Goal: Information Seeking & Learning: Learn about a topic

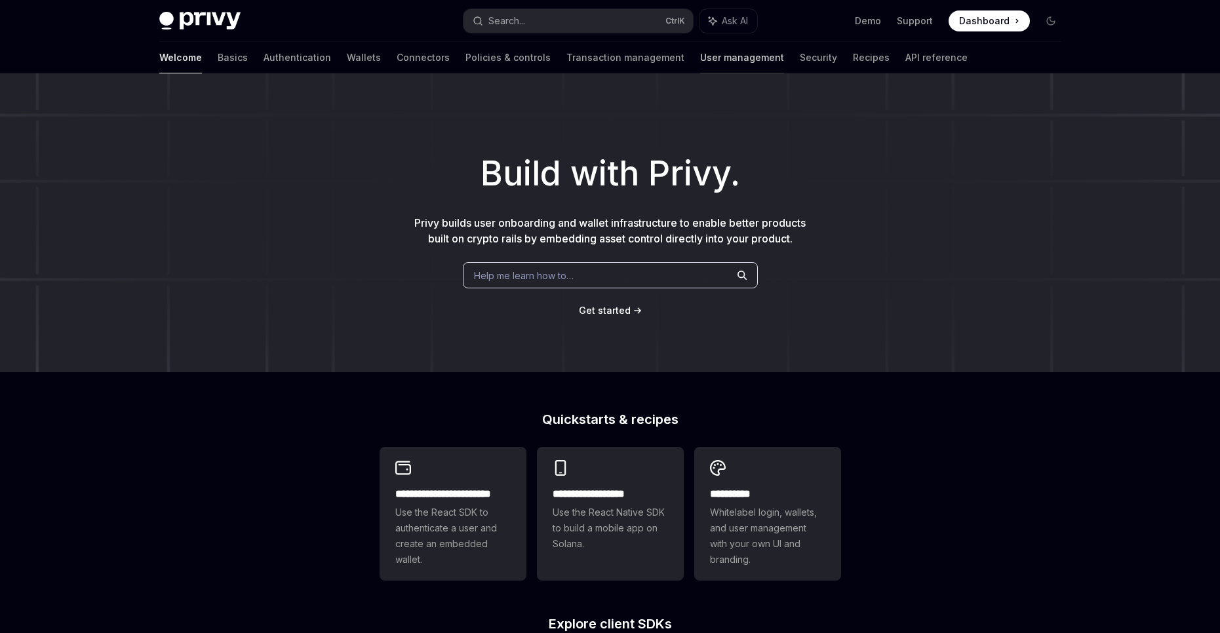
click at [700, 65] on link "User management" at bounding box center [742, 57] width 84 height 31
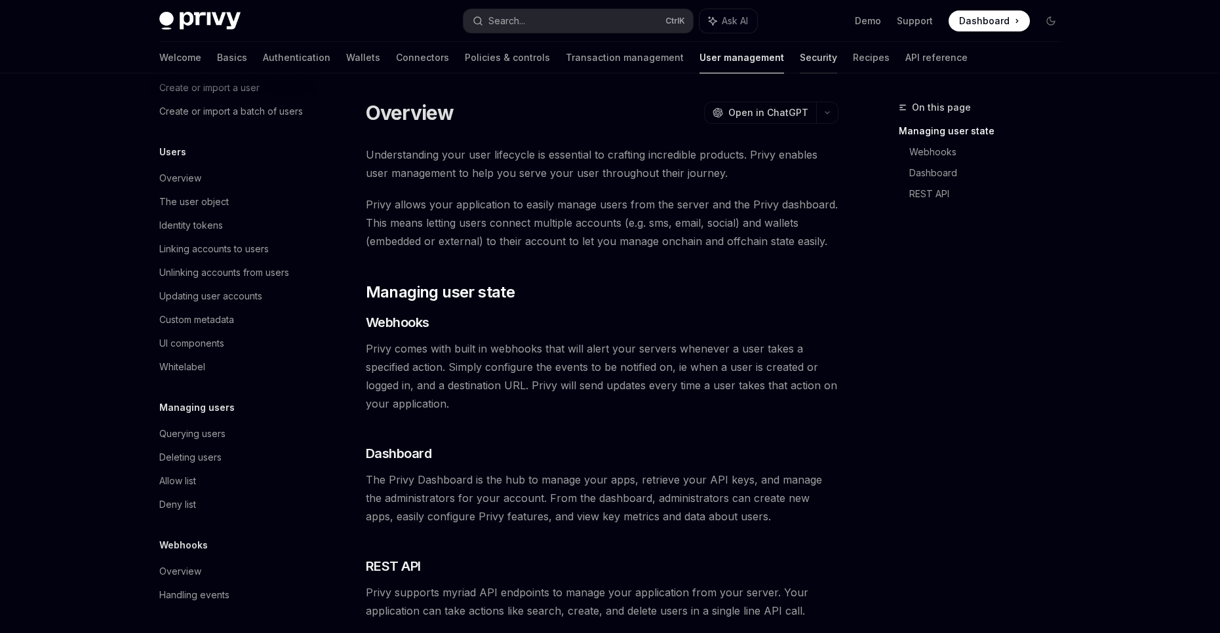
click at [800, 67] on link "Security" at bounding box center [818, 57] width 37 height 31
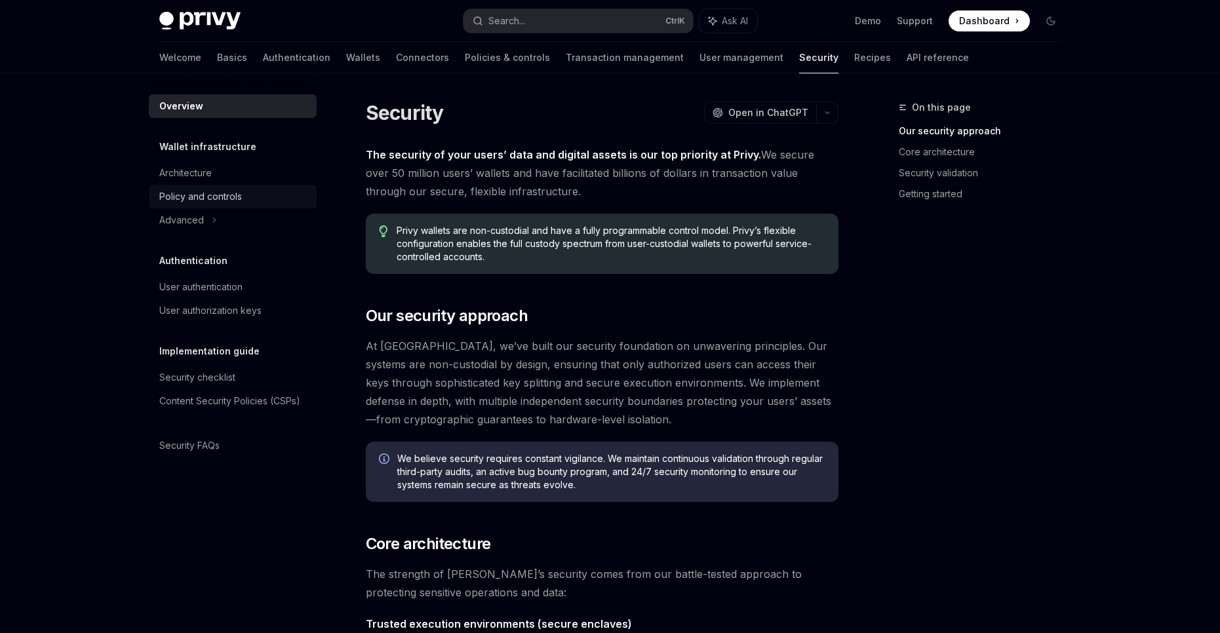
click at [233, 195] on div "Policy and controls" at bounding box center [200, 197] width 83 height 16
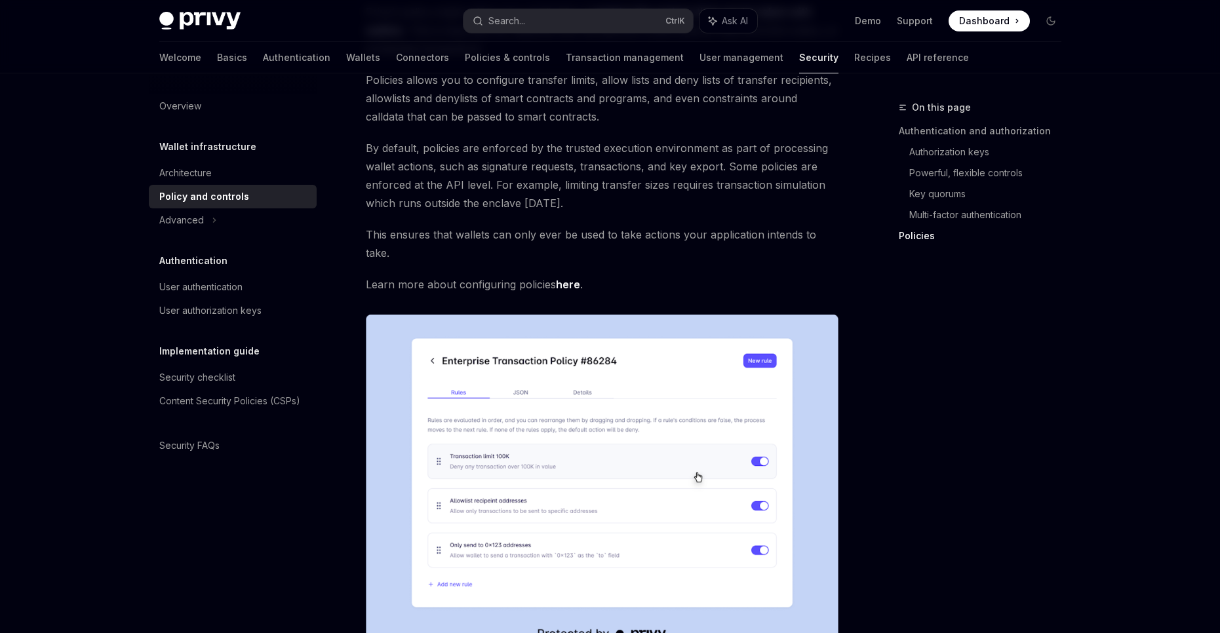
scroll to position [1632, 0]
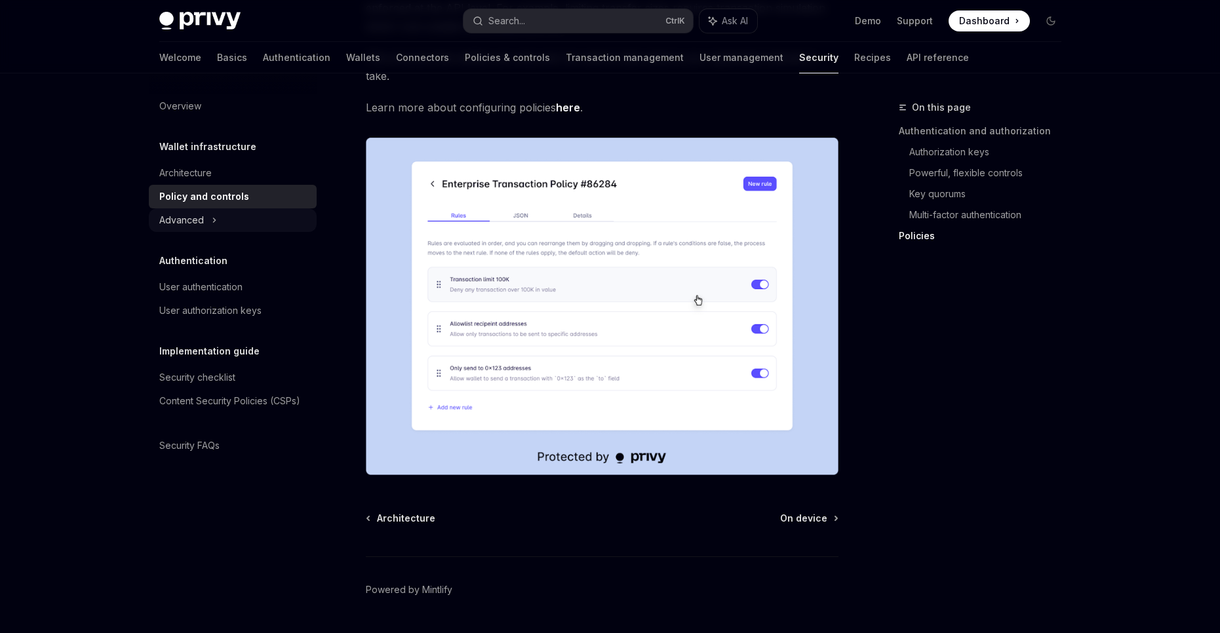
click at [199, 218] on div "Advanced" at bounding box center [181, 220] width 45 height 16
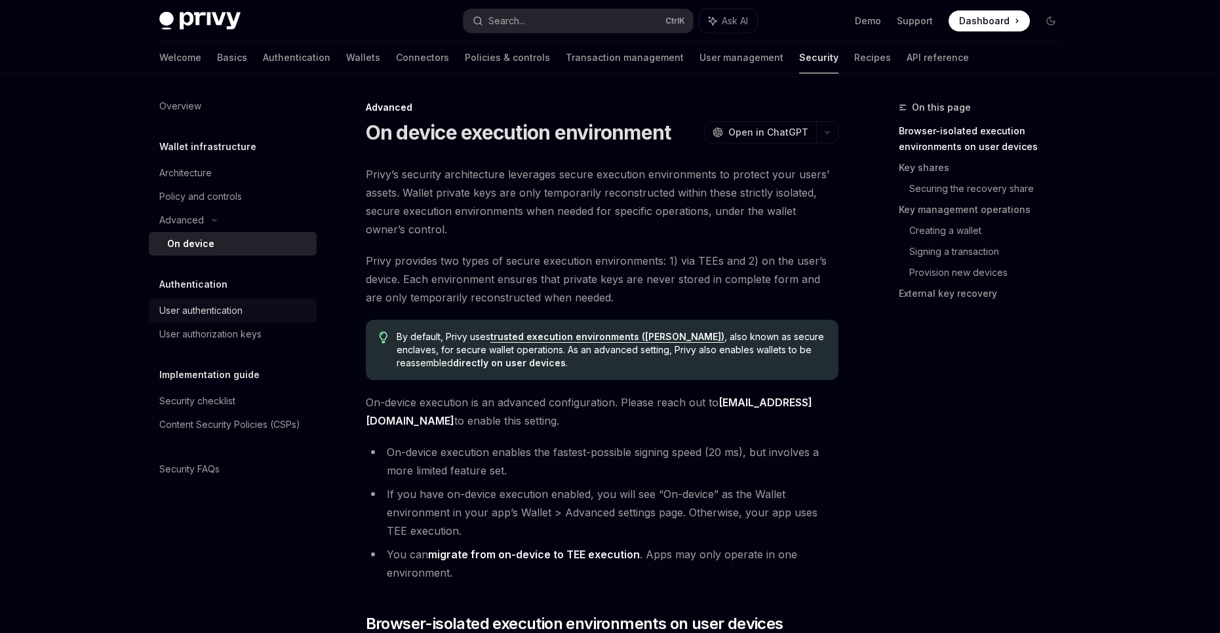
click at [224, 309] on div "User authentication" at bounding box center [200, 311] width 83 height 16
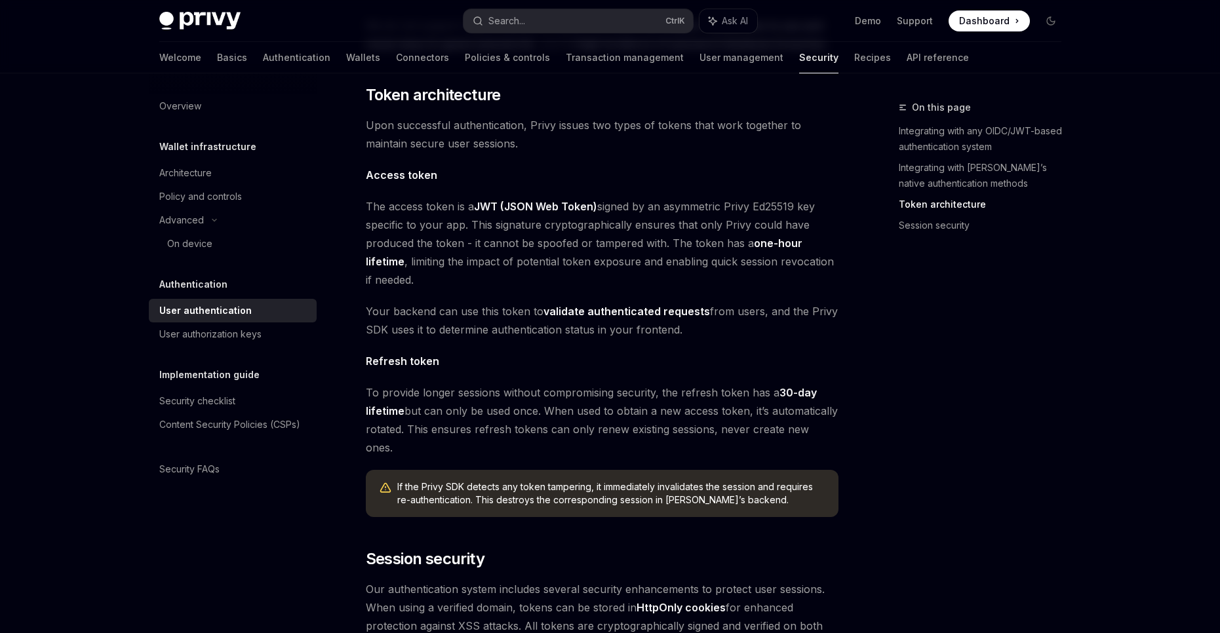
scroll to position [990, 0]
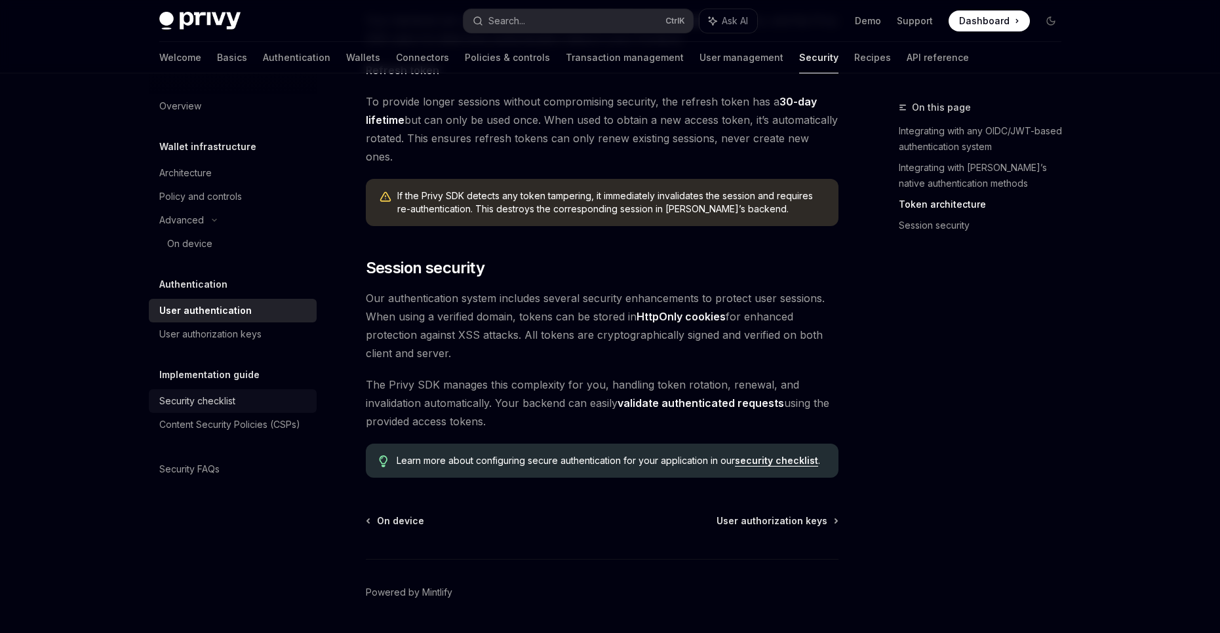
click at [258, 394] on div "Security checklist" at bounding box center [233, 401] width 149 height 16
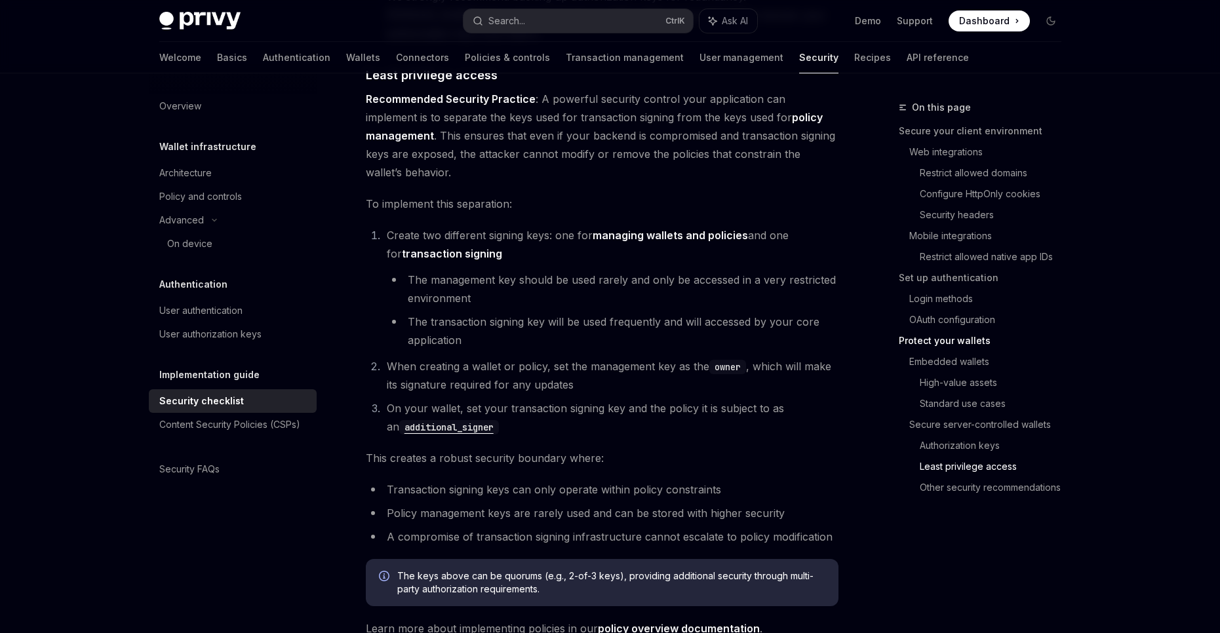
scroll to position [2925, 0]
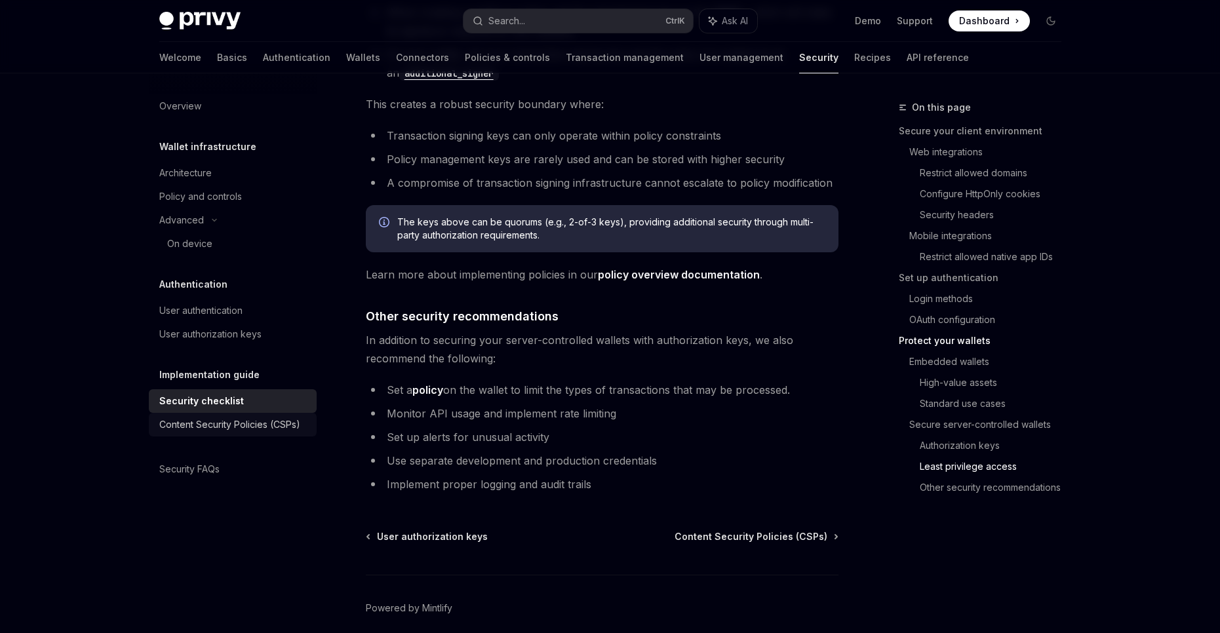
click at [295, 425] on div "Content Security Policies (CSPs)" at bounding box center [229, 425] width 141 height 16
type textarea "*"
